Goal: Find specific page/section: Find specific page/section

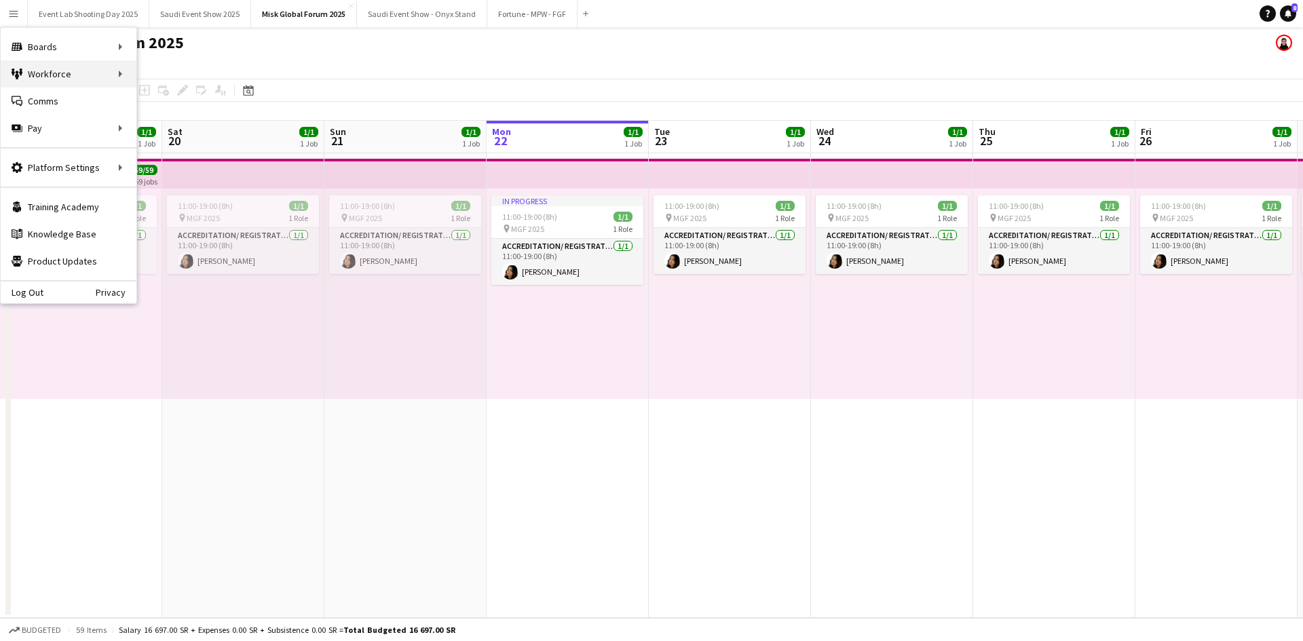
scroll to position [0, 324]
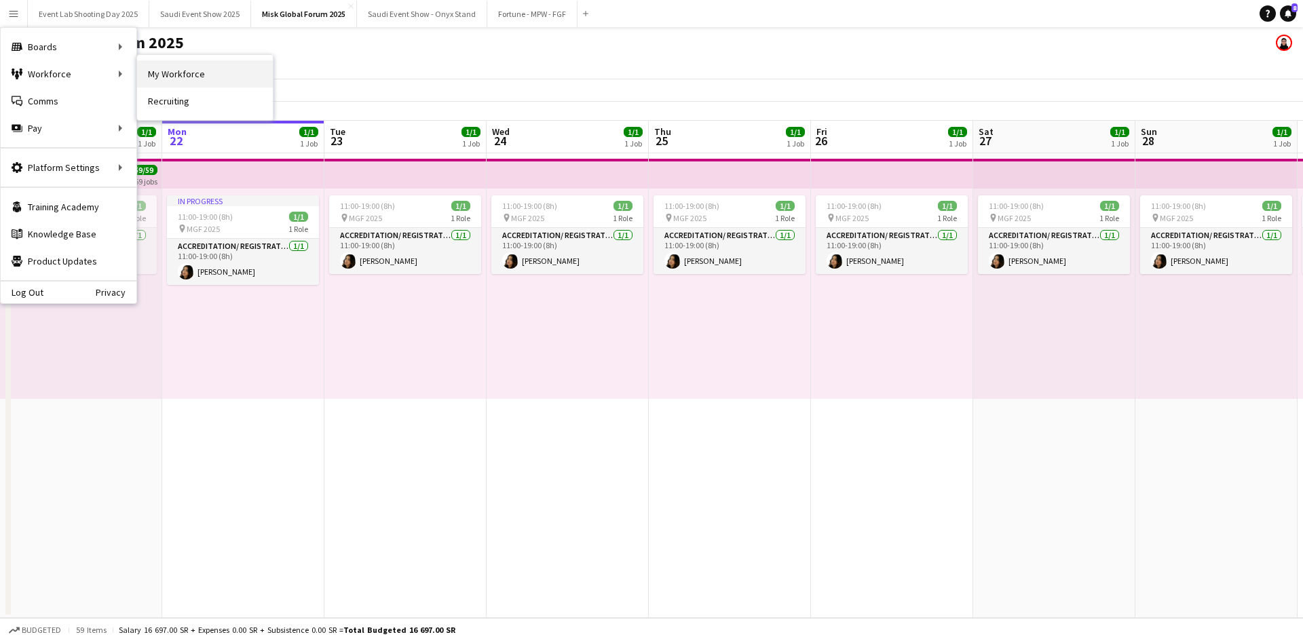
click at [153, 73] on link "My Workforce" at bounding box center [205, 73] width 136 height 27
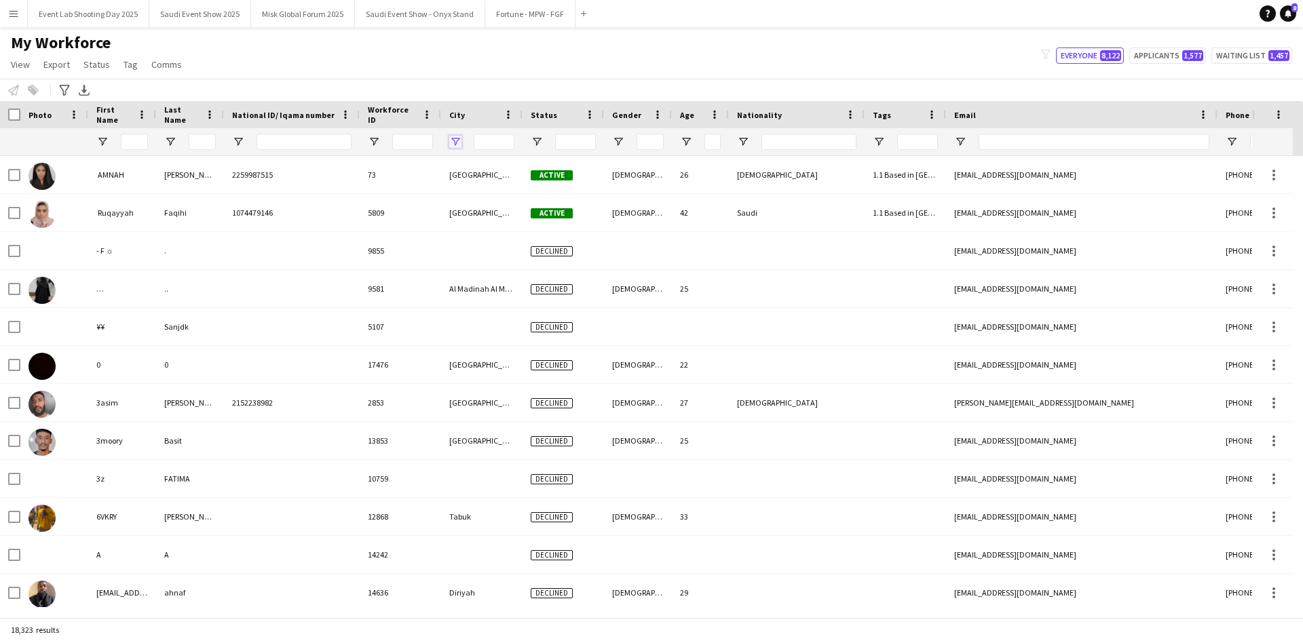
click at [457, 139] on span "Open Filter Menu" at bounding box center [455, 142] width 12 height 12
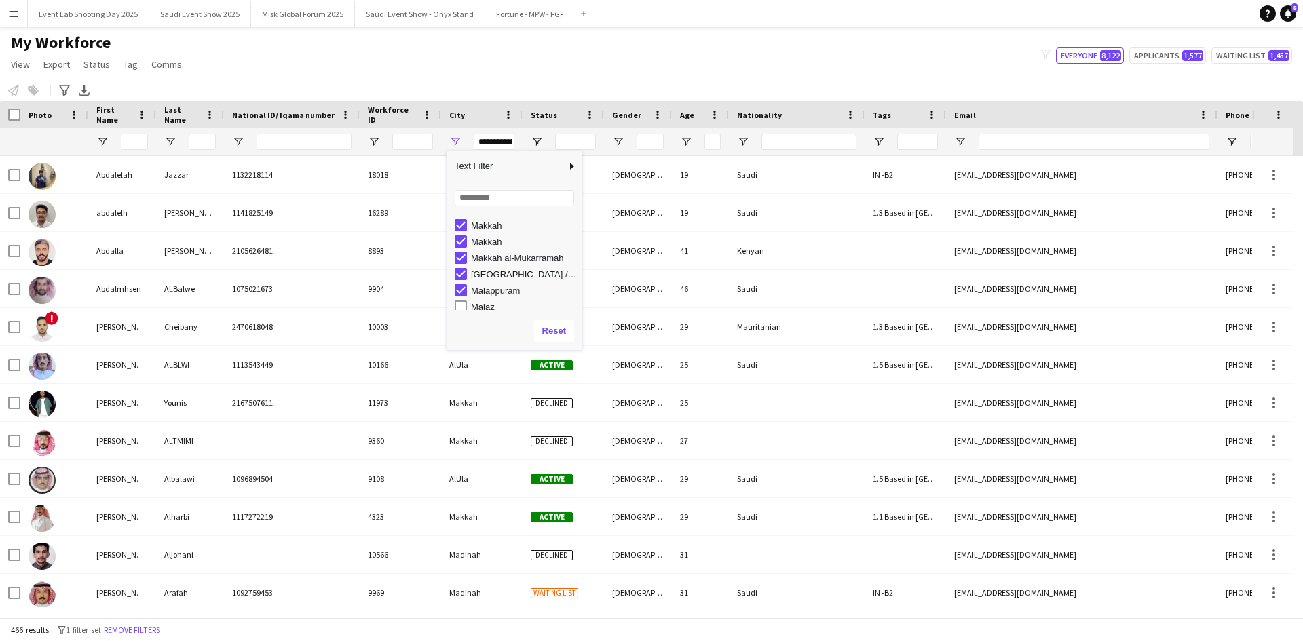
scroll to position [6811, 0]
click at [464, 231] on div "Makkah" at bounding box center [519, 237] width 128 height 16
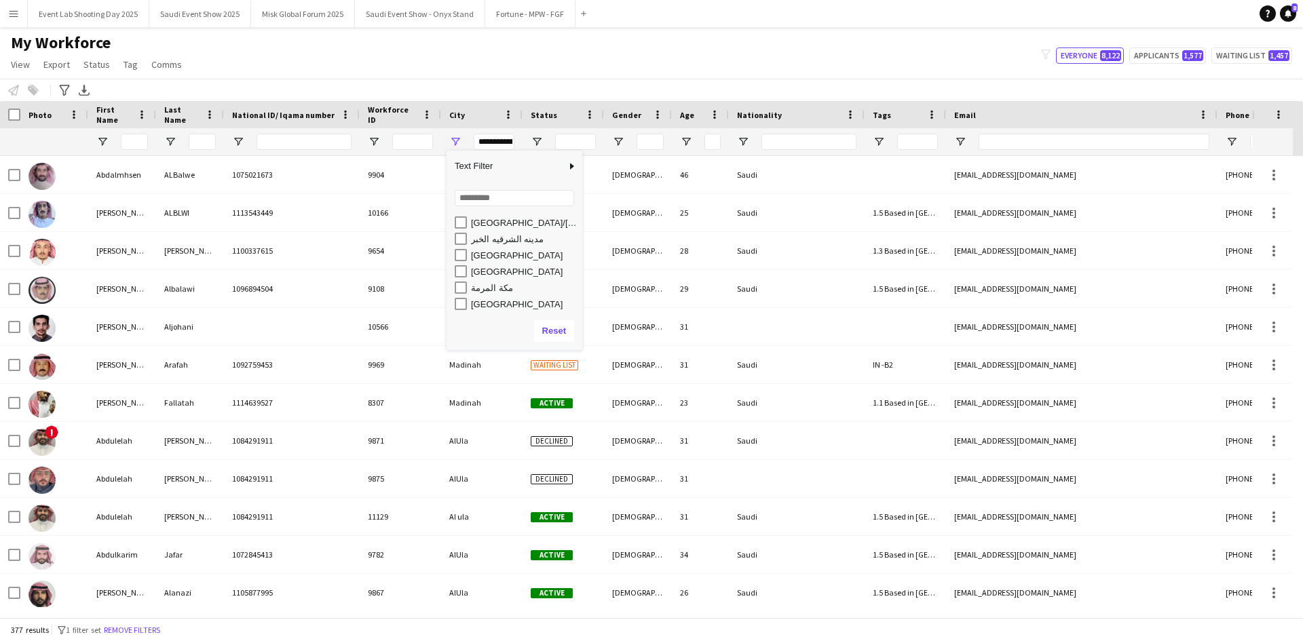
scroll to position [13183, 0]
type input "**********"
click at [526, 69] on div "My Workforce View Views Default view [PERSON_NAME] [PERSON_NAME] [PERSON_NAME] …" at bounding box center [651, 56] width 1303 height 46
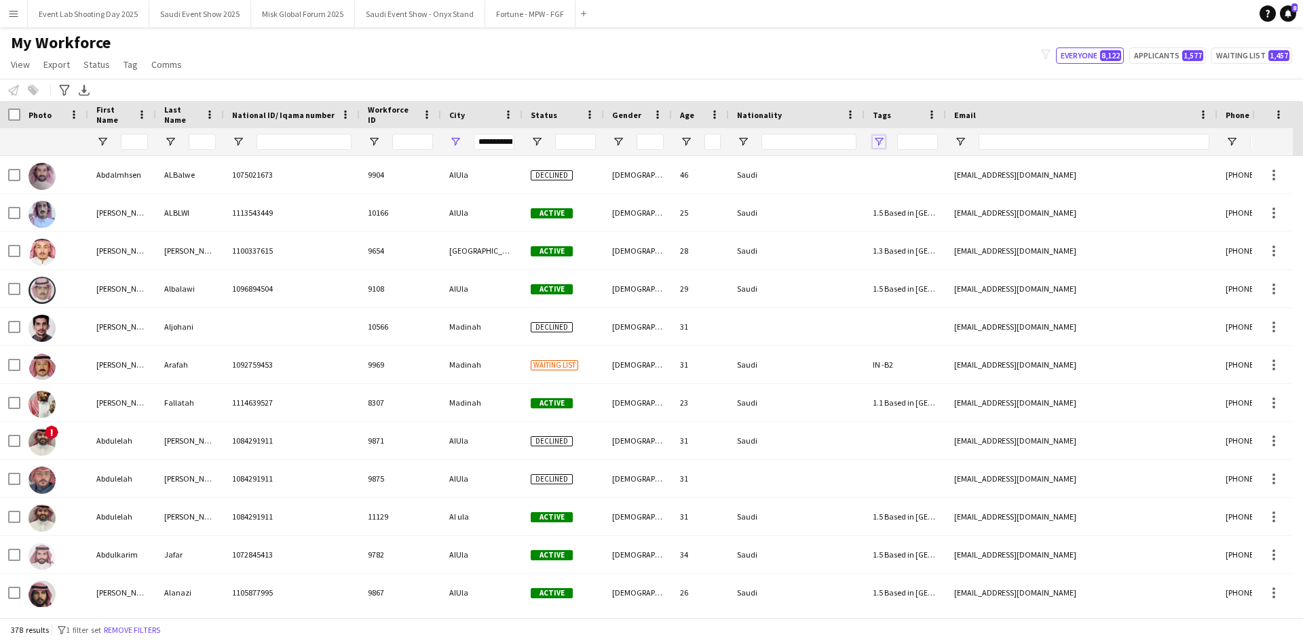
click at [877, 141] on span "Open Filter Menu" at bounding box center [879, 142] width 12 height 12
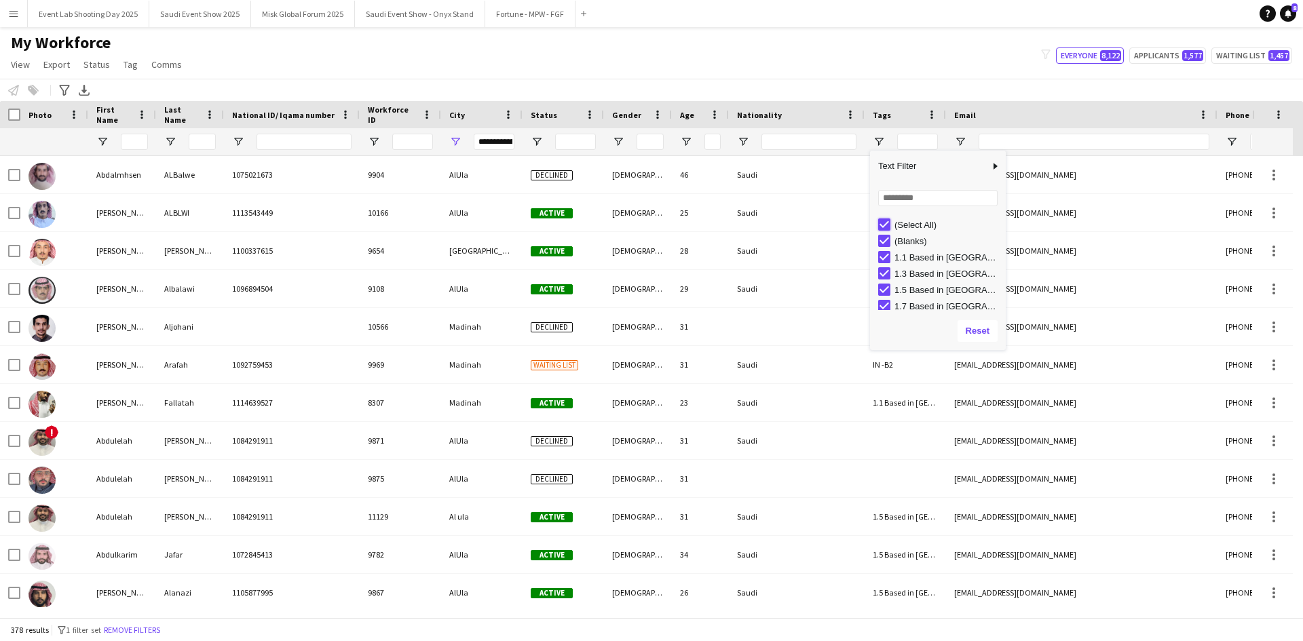
type input "***"
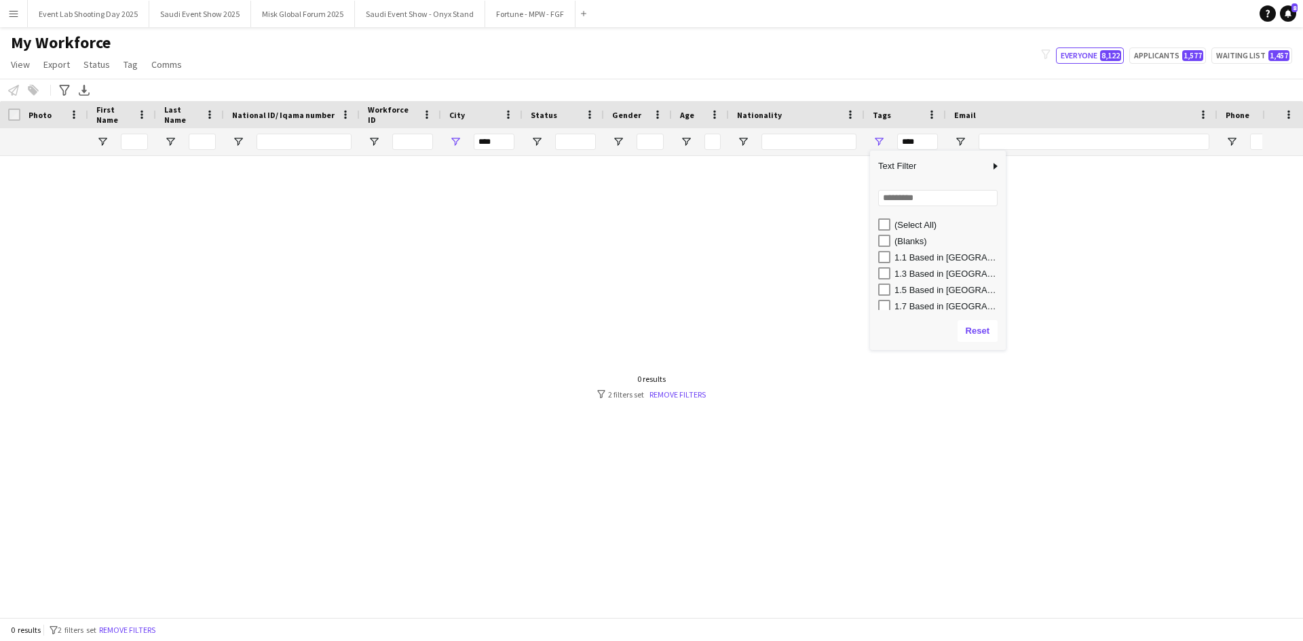
type input "**********"
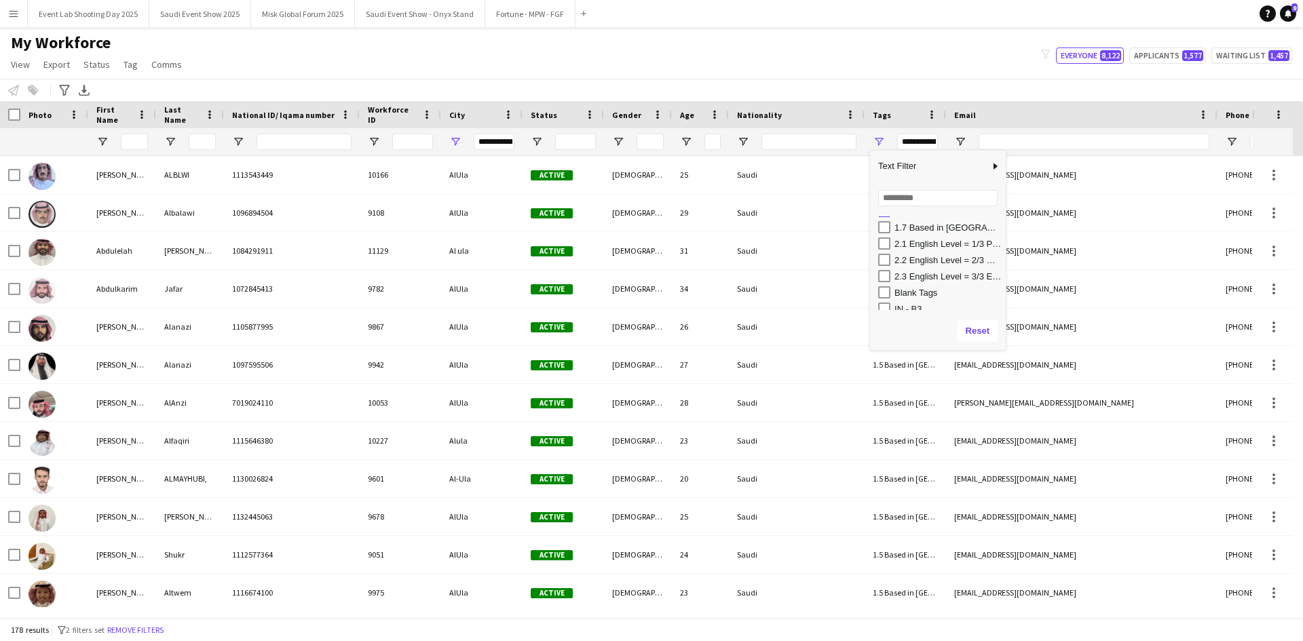
scroll to position [78, 0]
type input "**********"
click at [731, 45] on div "My Workforce View Views Default view [PERSON_NAME] [PERSON_NAME] [PERSON_NAME] …" at bounding box center [651, 56] width 1303 height 46
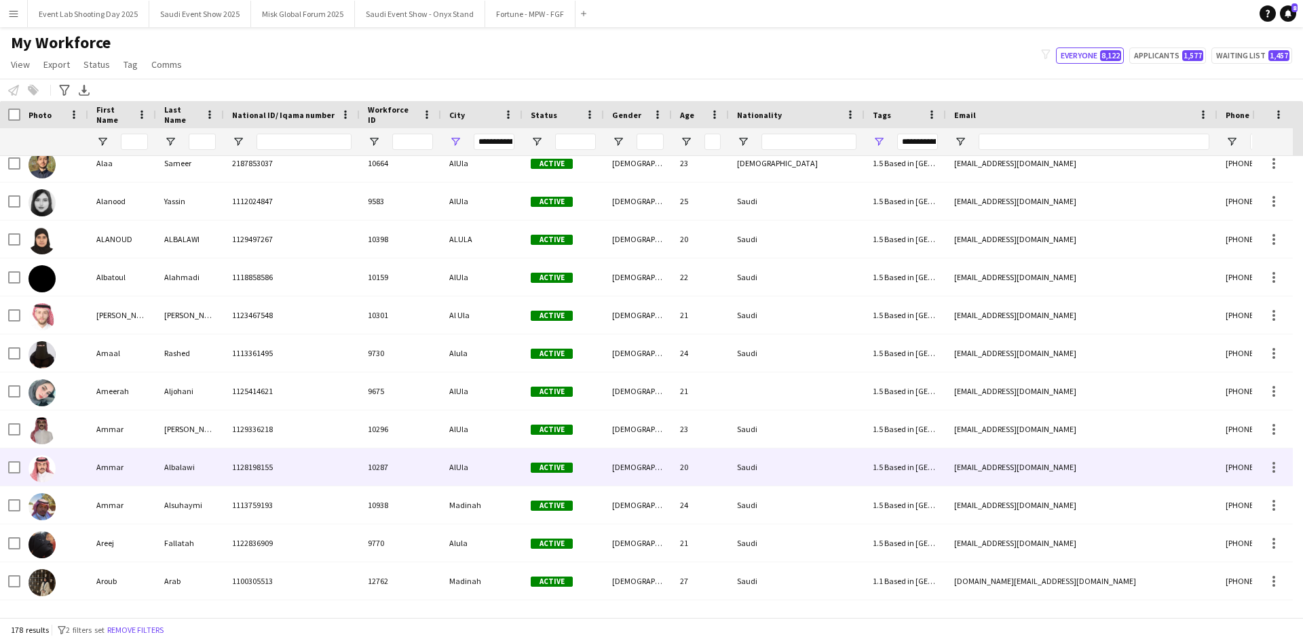
scroll to position [0, 0]
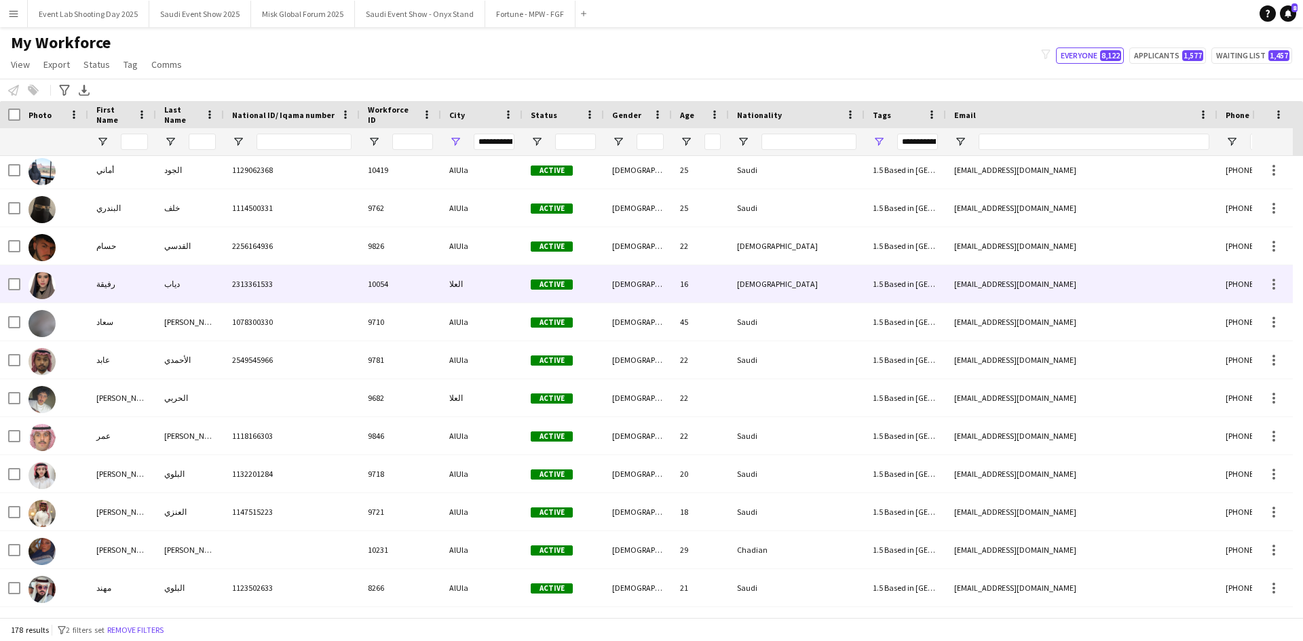
click at [83, 275] on div at bounding box center [54, 283] width 68 height 37
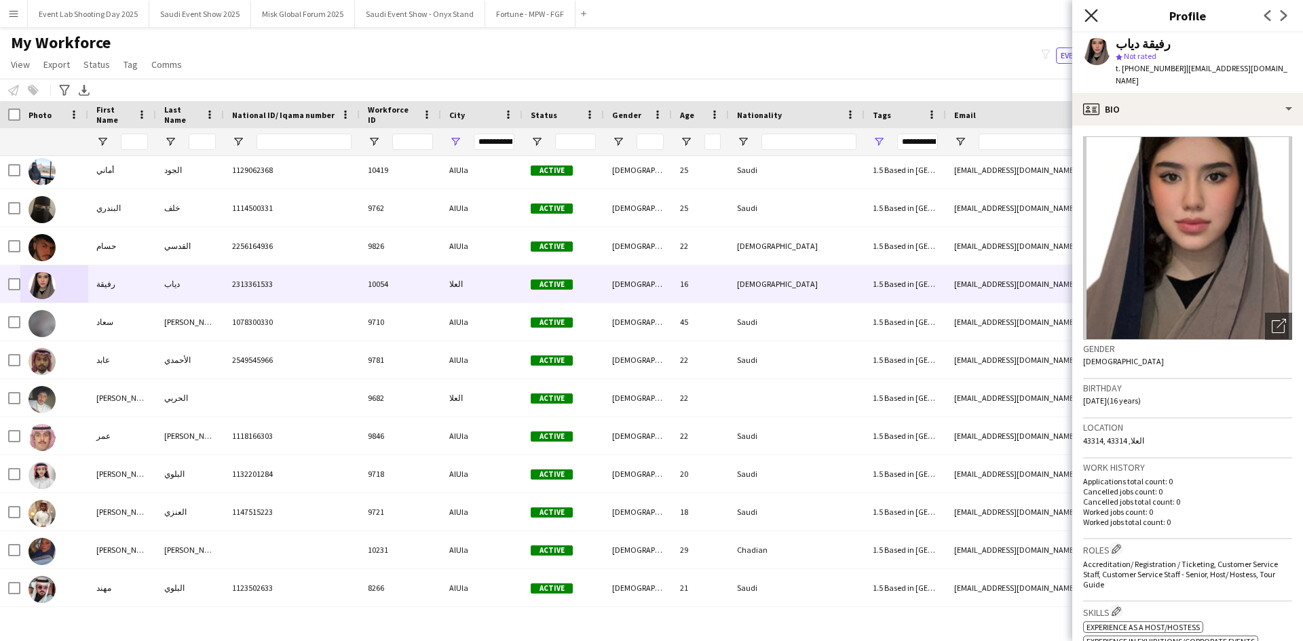
click at [1093, 12] on icon "Close pop-in" at bounding box center [1090, 15] width 13 height 13
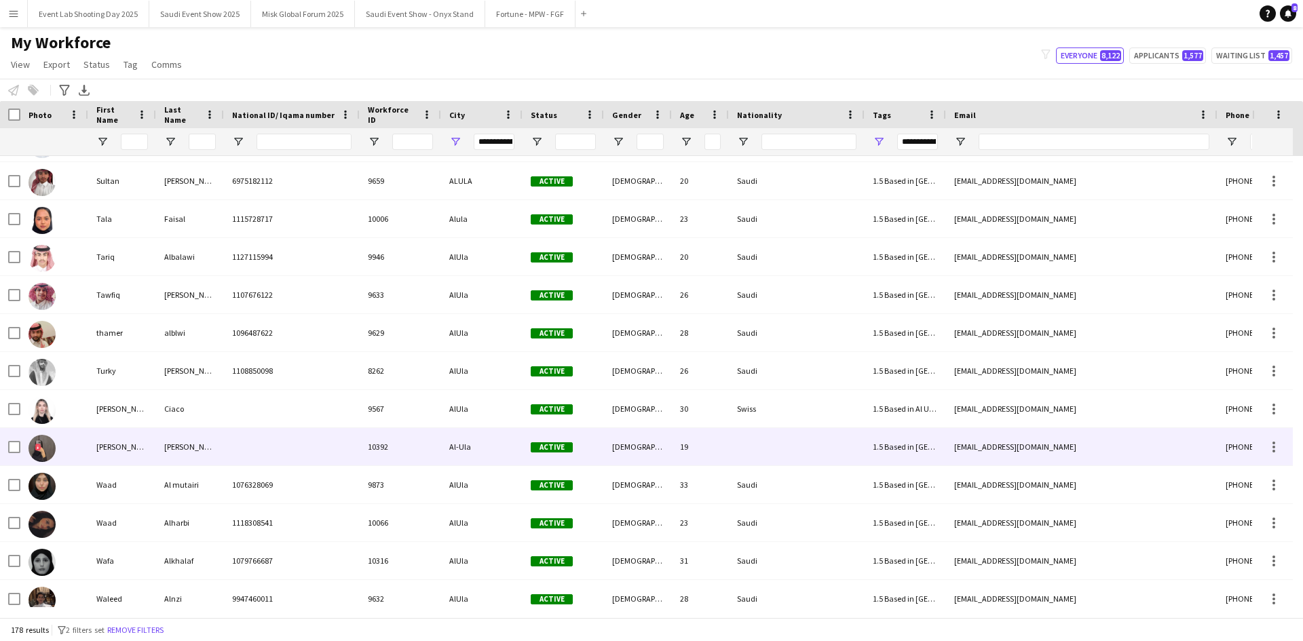
click at [111, 446] on div "[PERSON_NAME] [PERSON_NAME]" at bounding box center [122, 446] width 68 height 37
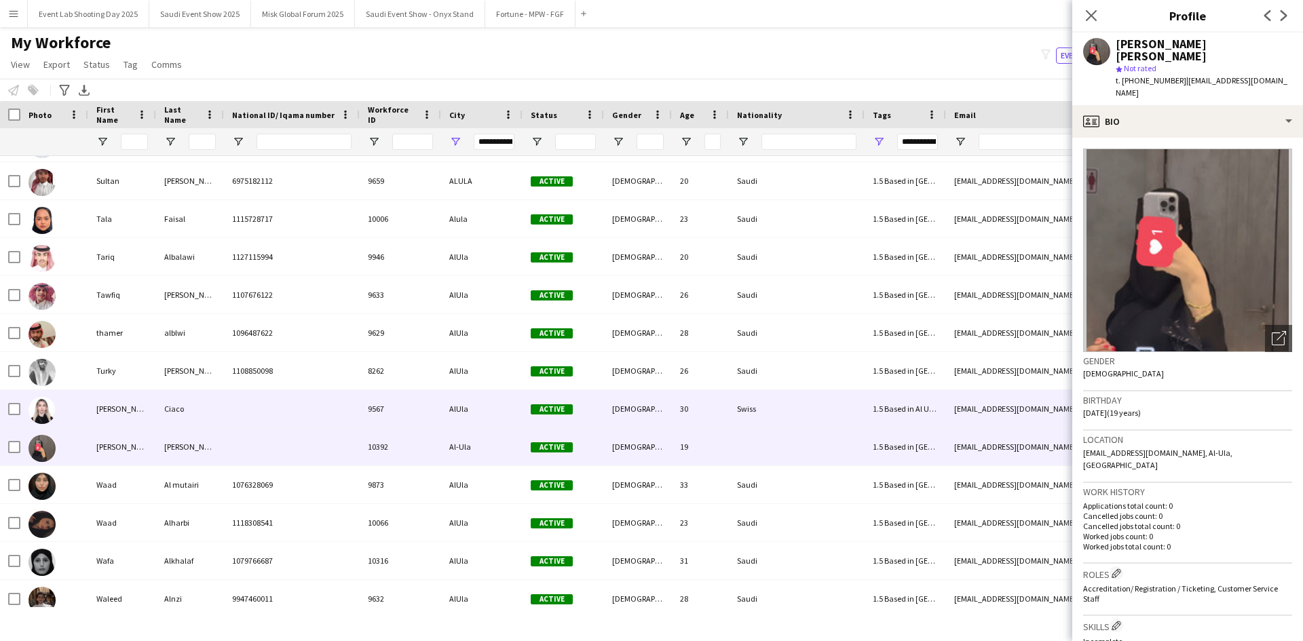
click at [115, 422] on div "[PERSON_NAME]" at bounding box center [122, 408] width 68 height 37
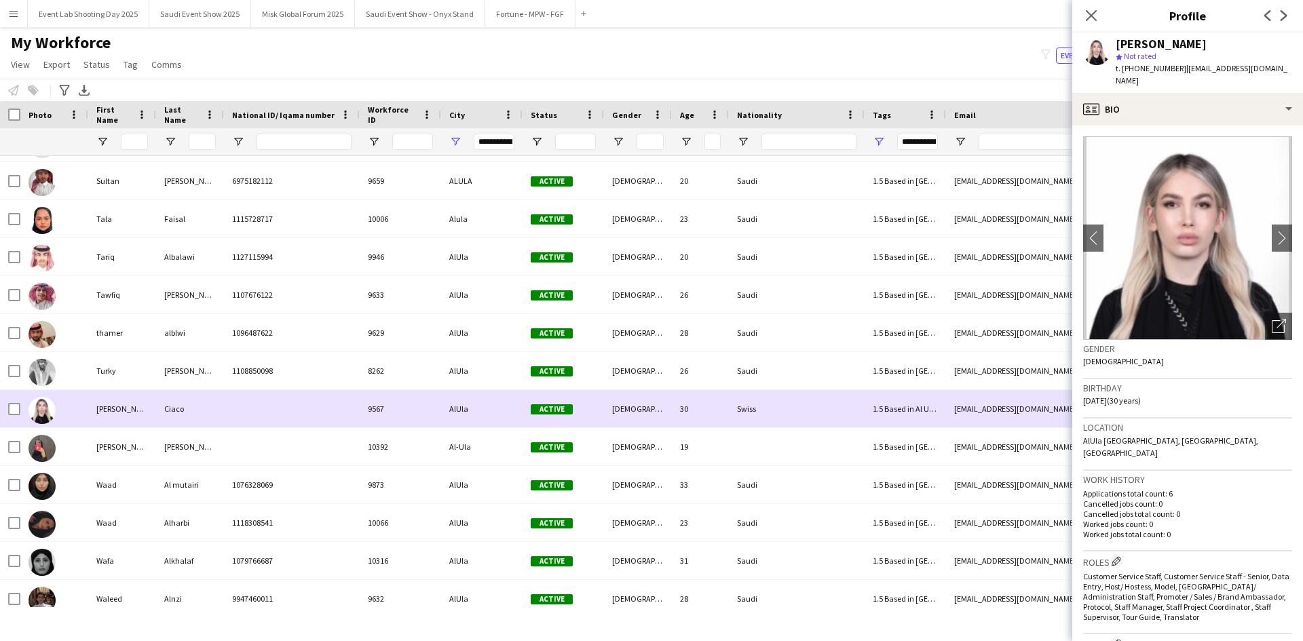
click at [252, 403] on div at bounding box center [292, 408] width 136 height 37
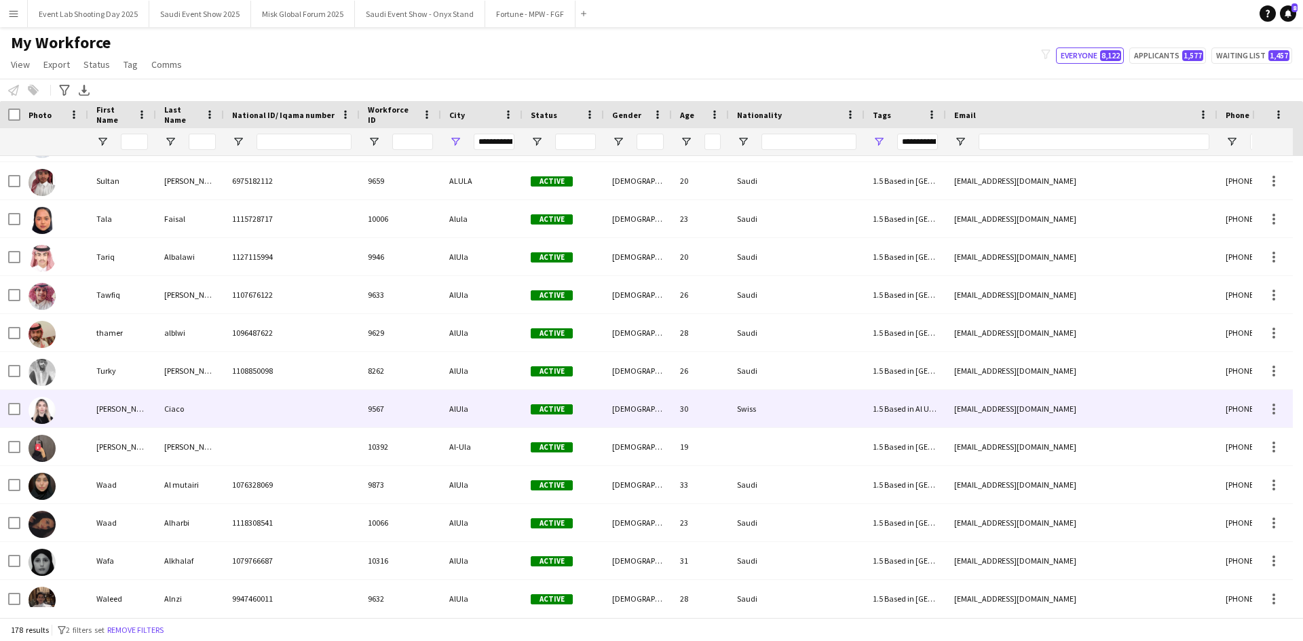
click at [252, 403] on div at bounding box center [292, 408] width 136 height 37
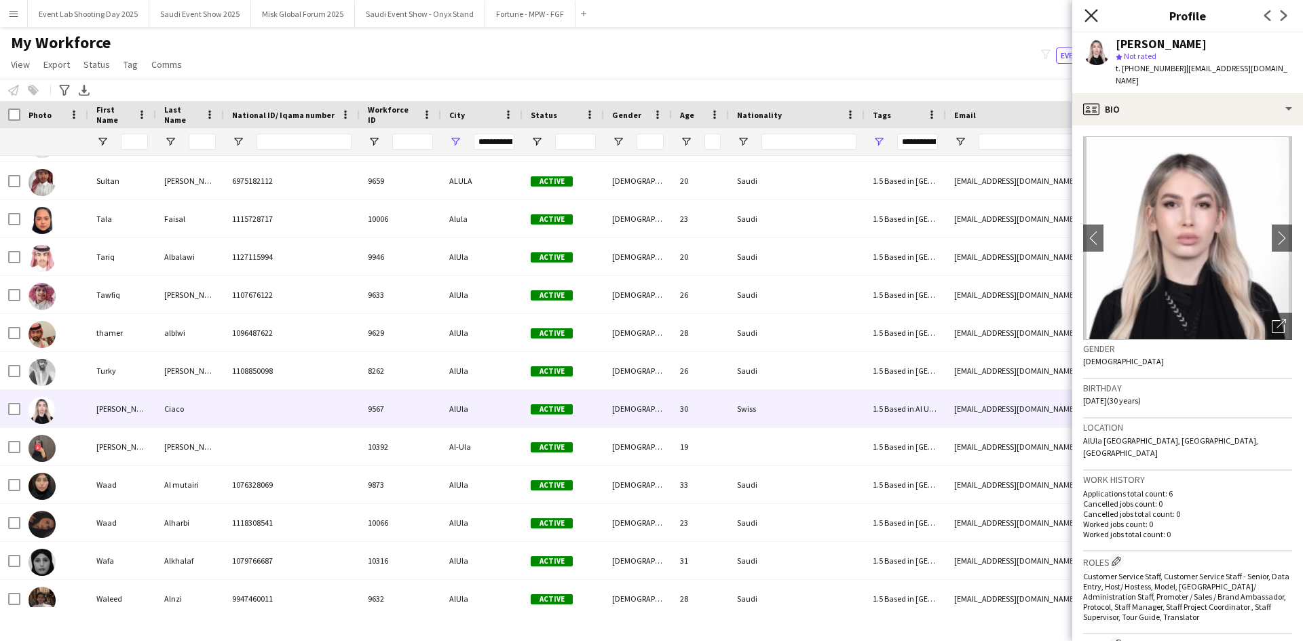
click at [1088, 12] on icon at bounding box center [1090, 15] width 13 height 13
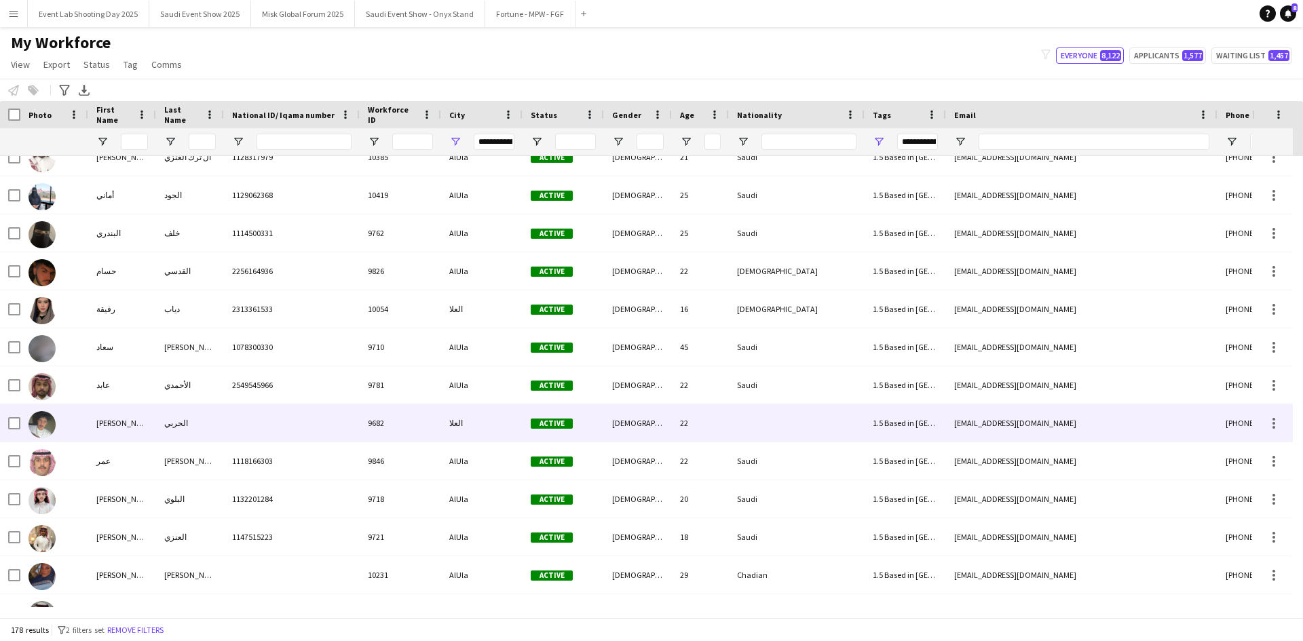
scroll to position [6312, 0]
